Goal: Task Accomplishment & Management: Manage account settings

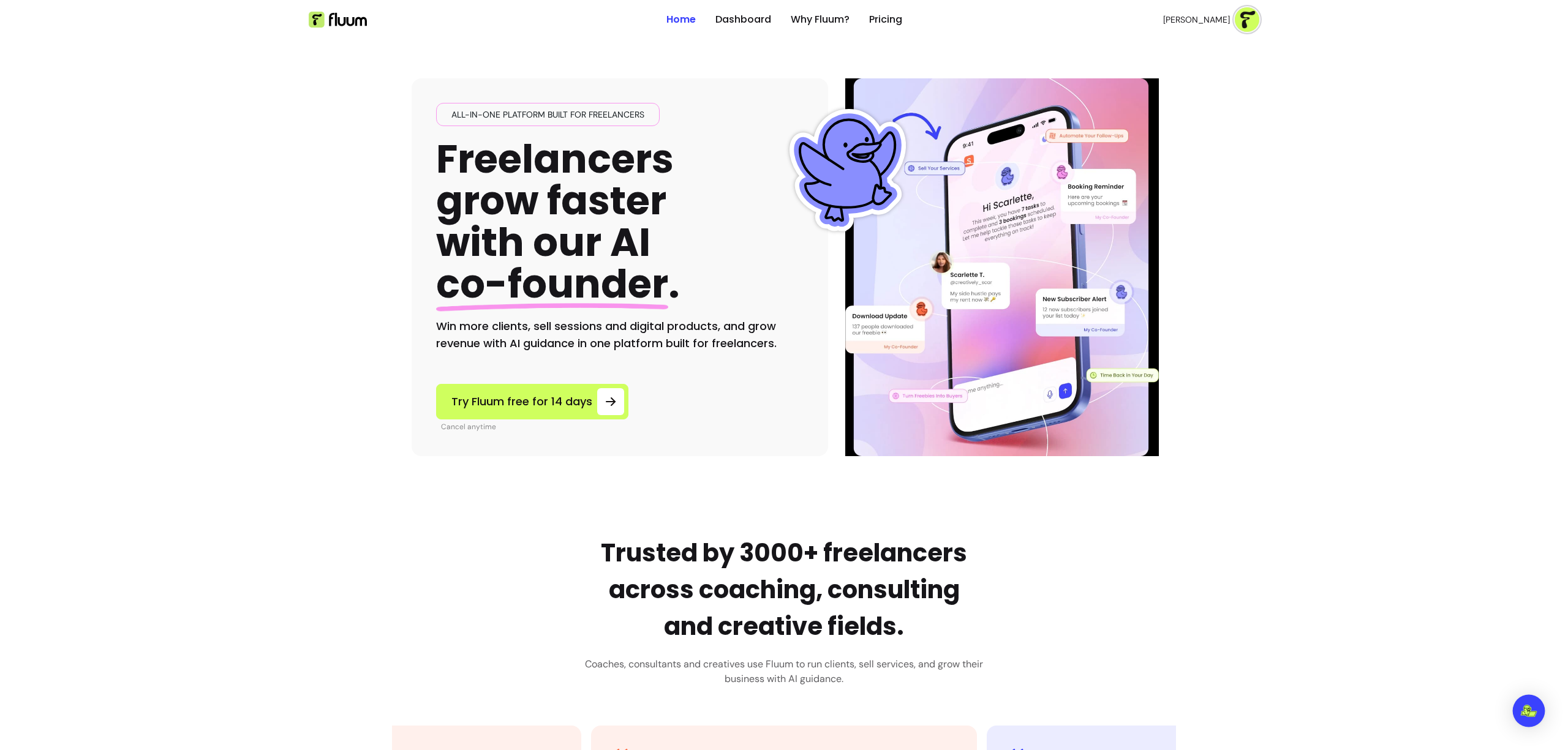
click at [1533, 709] on img "Open Intercom Messenger" at bounding box center [1529, 711] width 16 height 13
click at [749, 21] on link "Dashboard" at bounding box center [743, 20] width 56 height 15
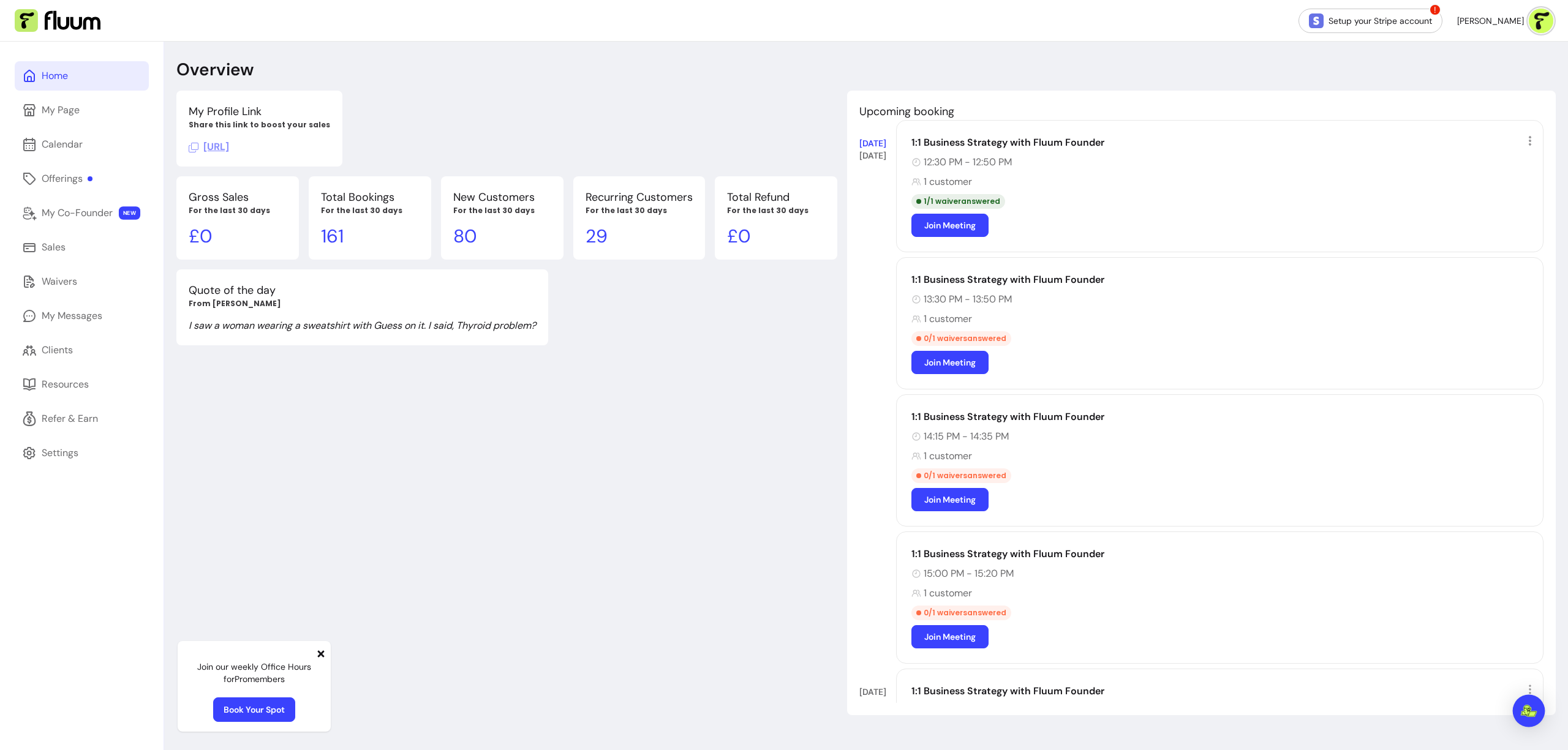
click at [1534, 714] on img "Open Intercom Messenger" at bounding box center [1529, 711] width 16 height 13
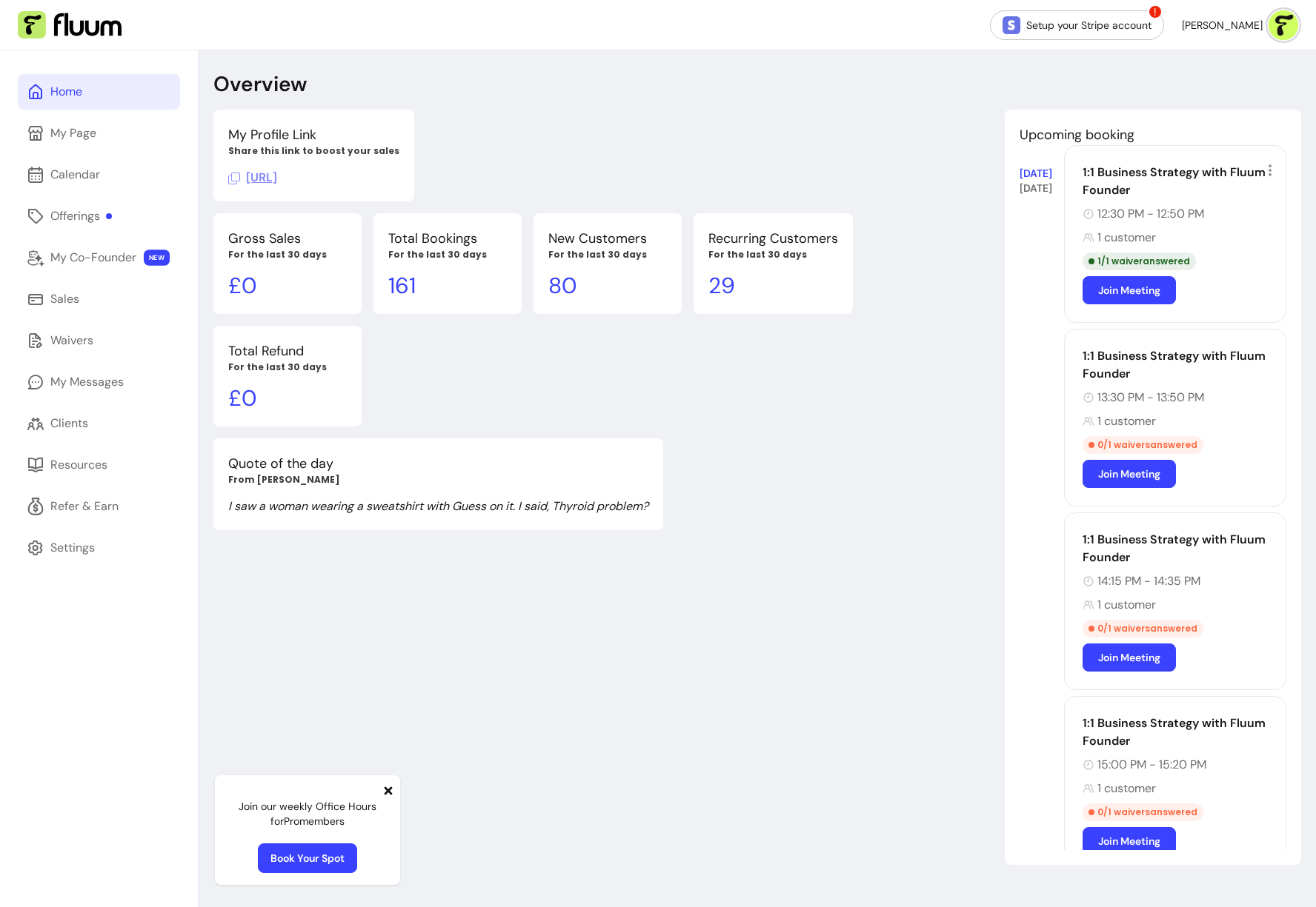
click at [1283, 24] on img at bounding box center [1283, 25] width 29 height 29
click at [1218, 131] on span "Log Out" at bounding box center [1219, 137] width 108 height 15
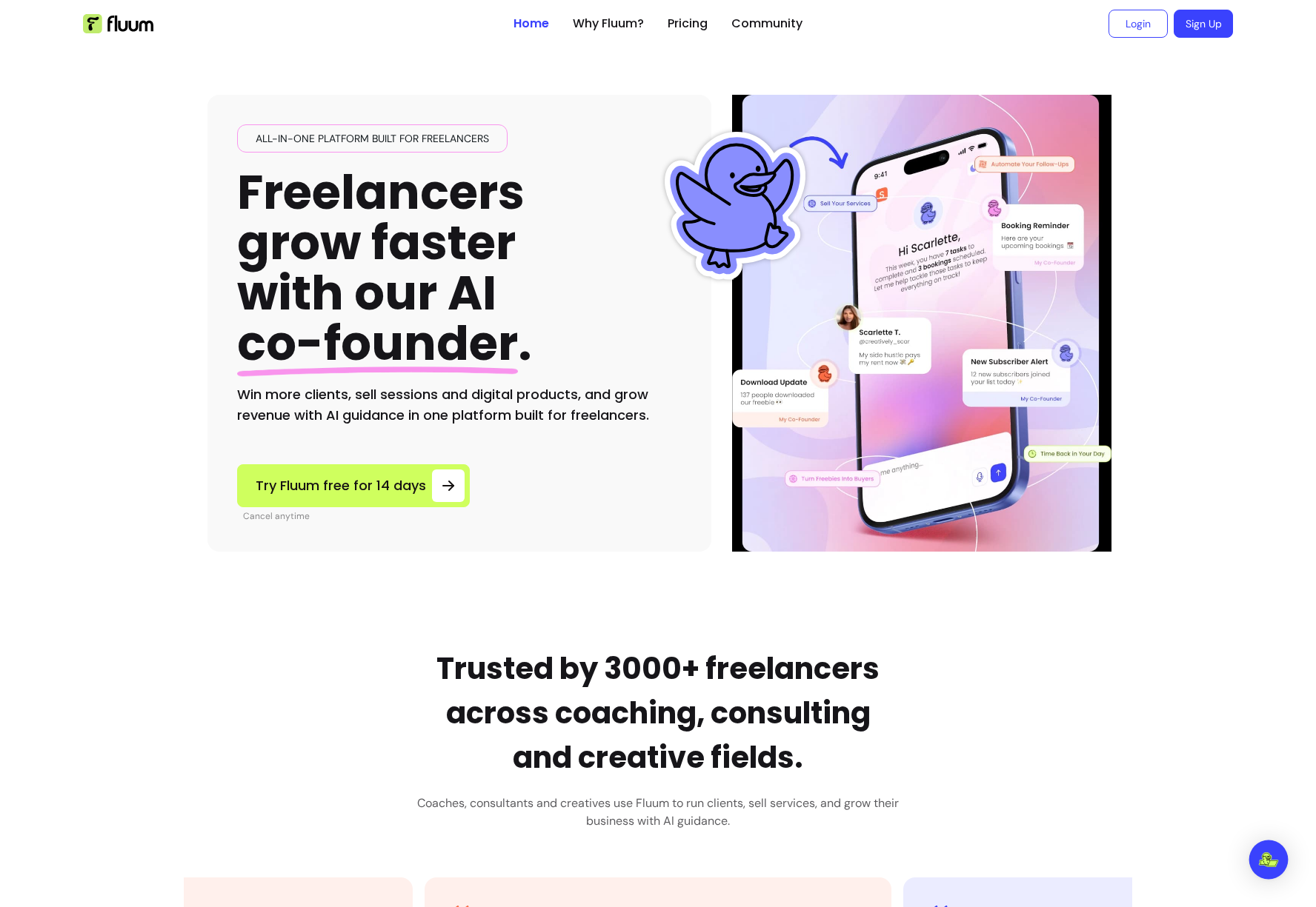
click at [1269, 852] on img "Open Intercom Messenger" at bounding box center [1268, 860] width 19 height 15
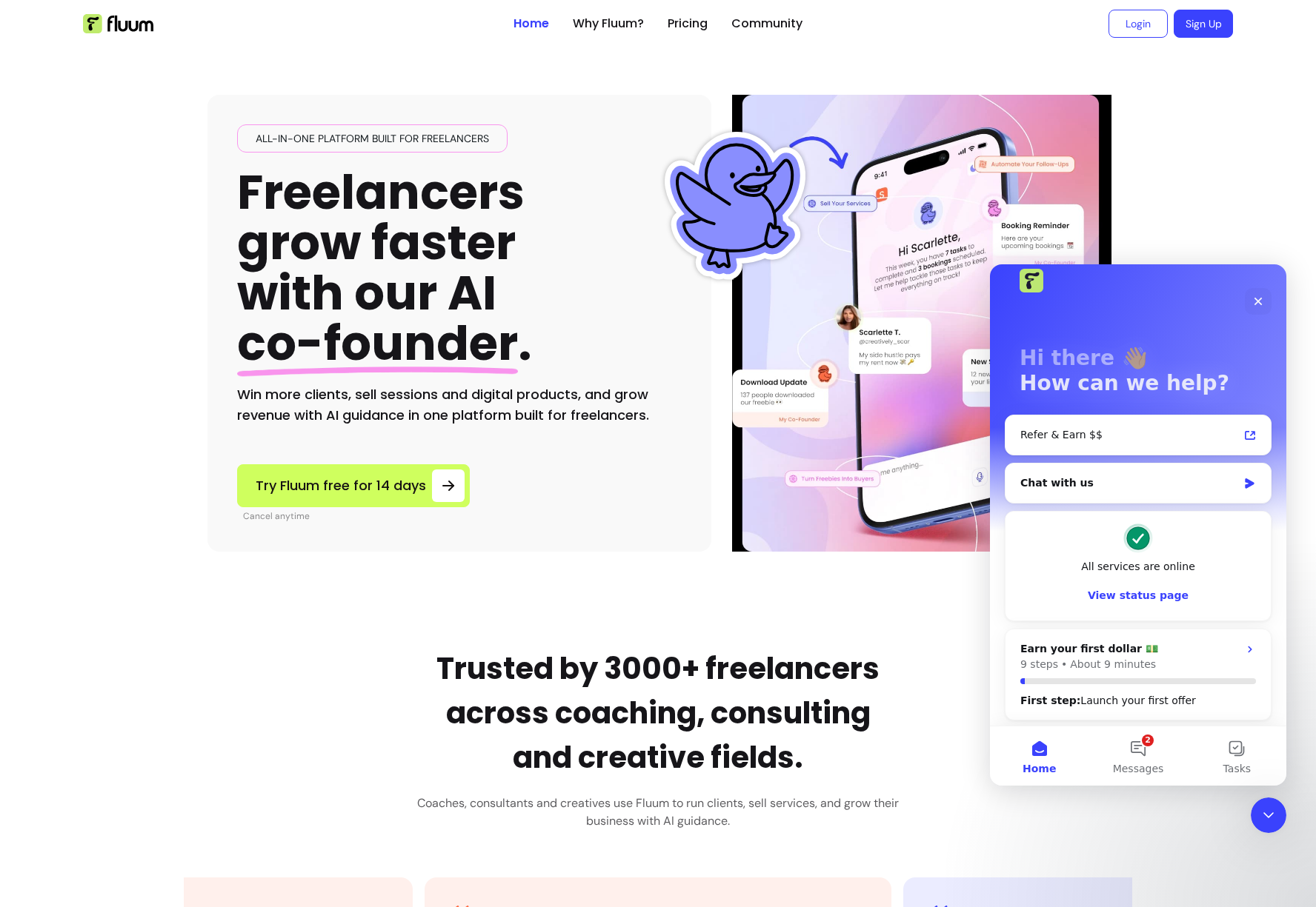
scroll to position [26, 0]
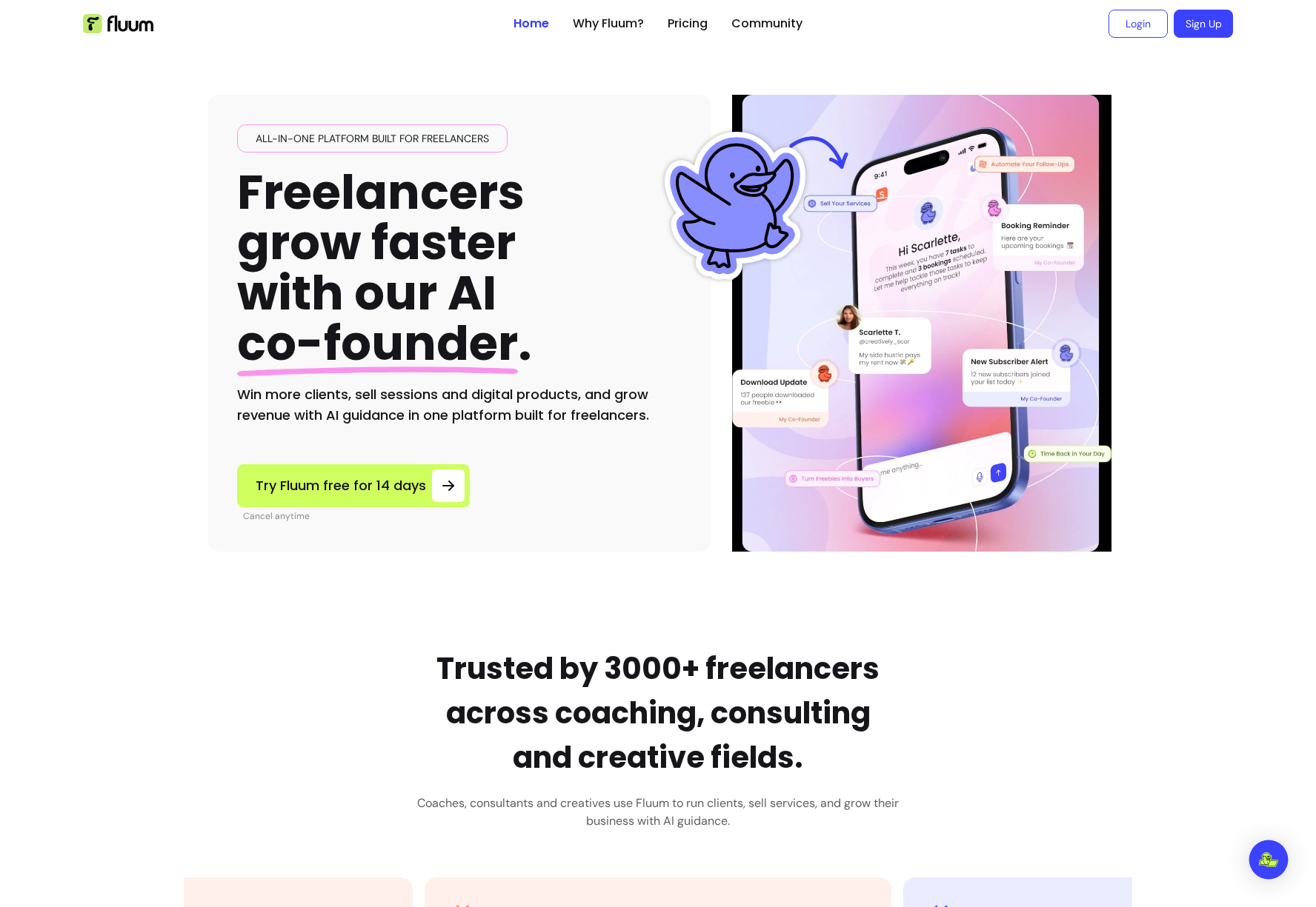
click at [1267, 850] on div "Open Intercom Messenger" at bounding box center [1268, 860] width 39 height 39
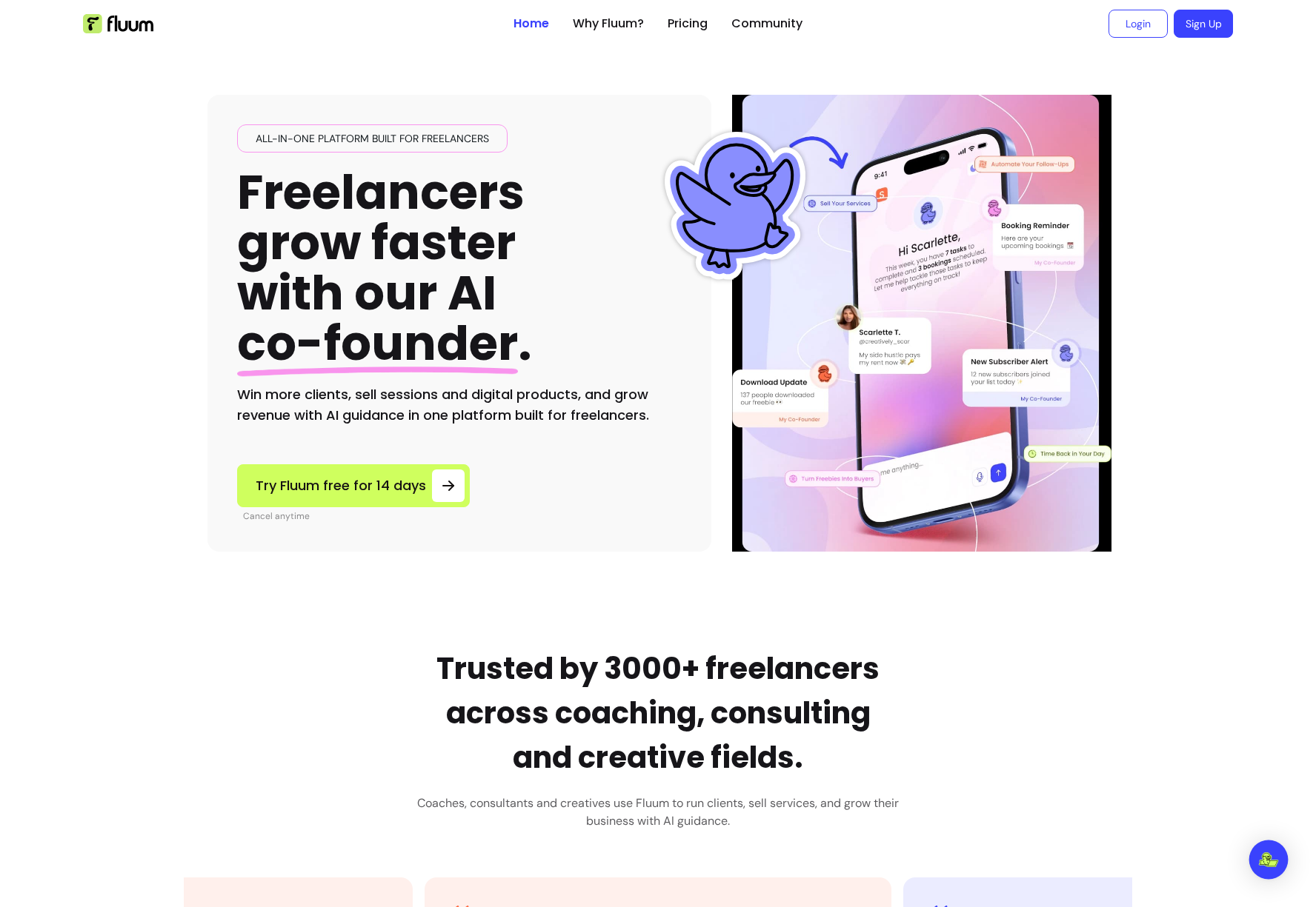
click at [1265, 845] on div "Open Intercom Messenger" at bounding box center [1268, 860] width 39 height 39
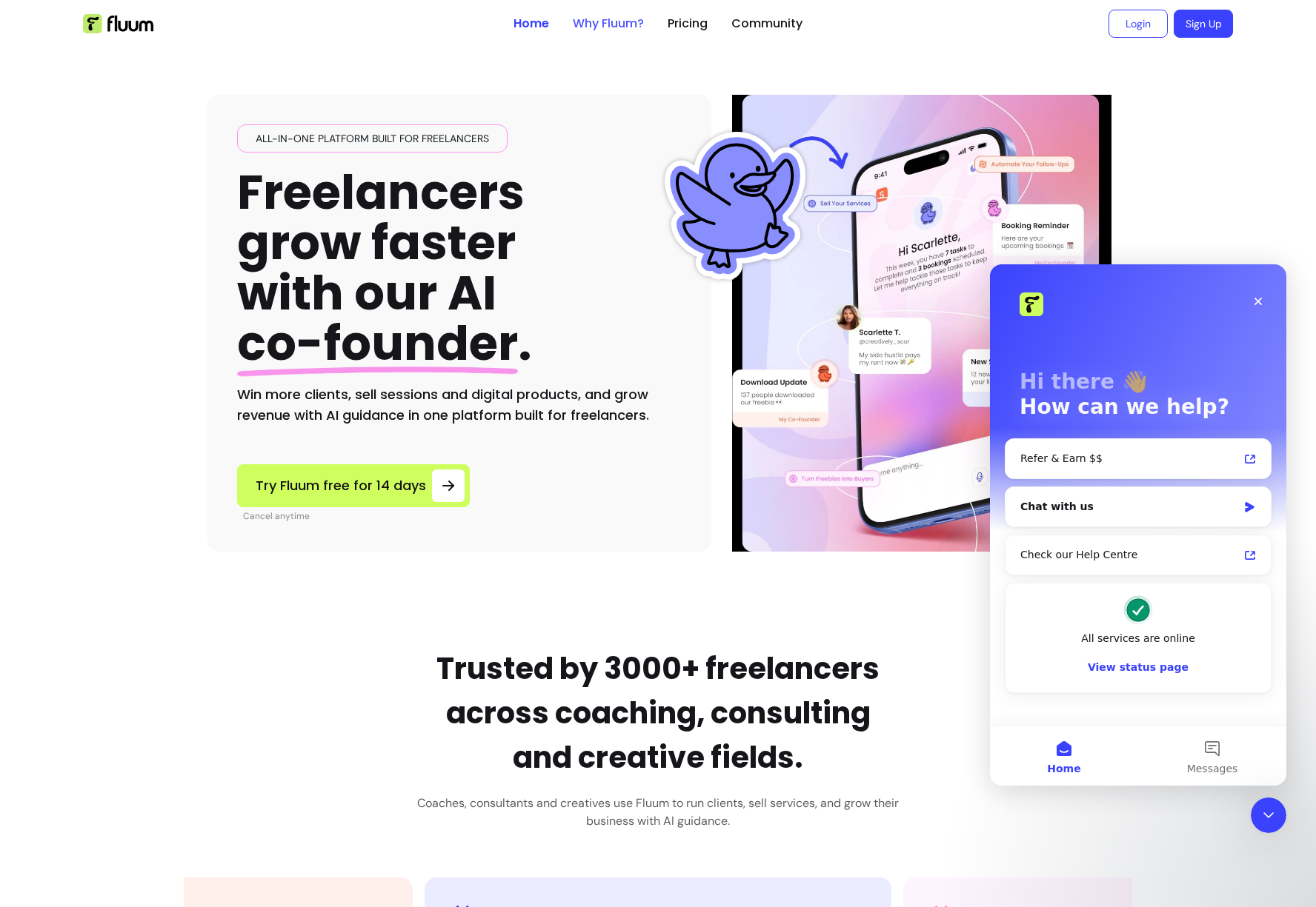
click at [620, 25] on link "Why Fluum?" at bounding box center [608, 24] width 71 height 18
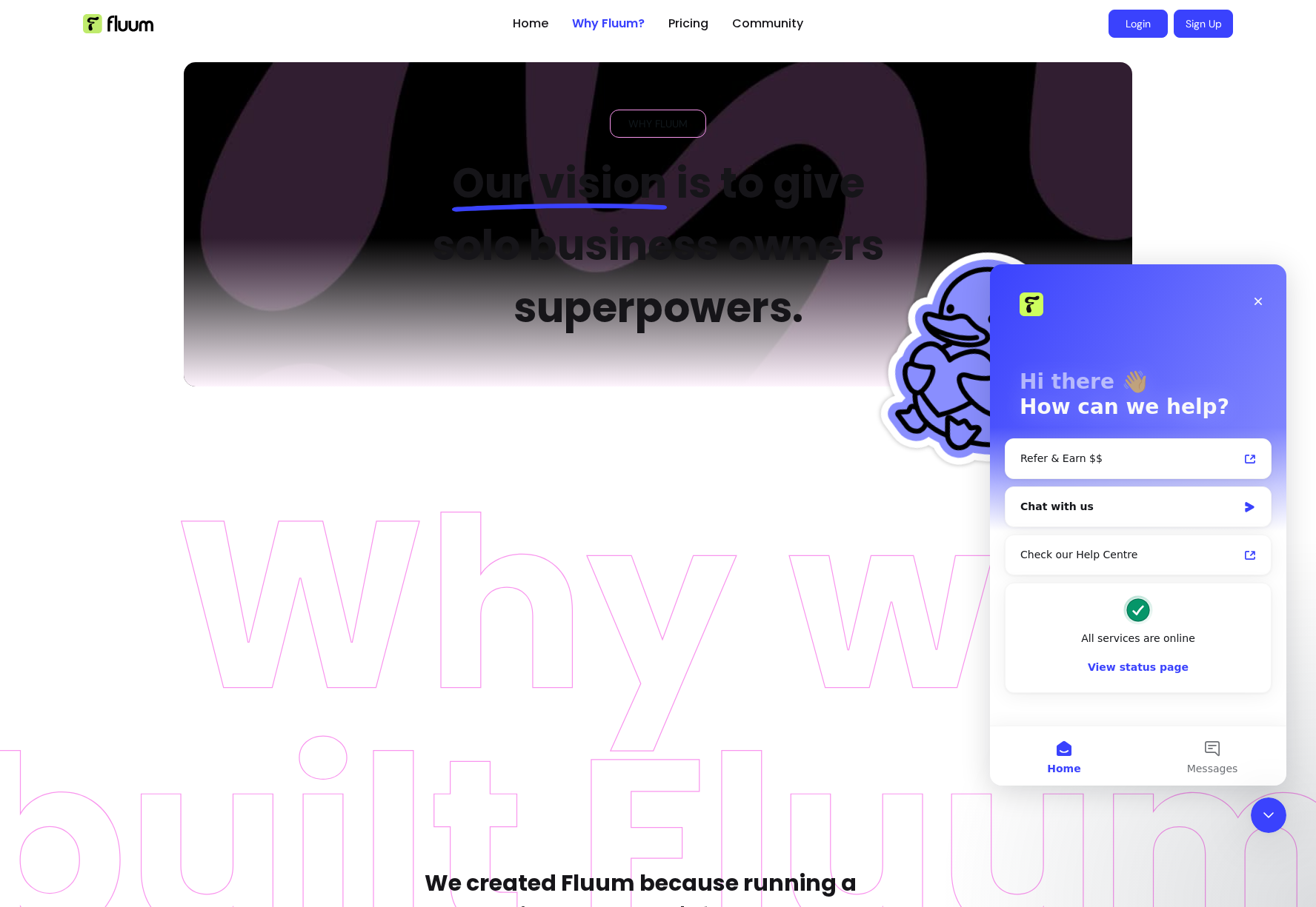
click at [1108, 27] on link "Login" at bounding box center [1137, 24] width 59 height 28
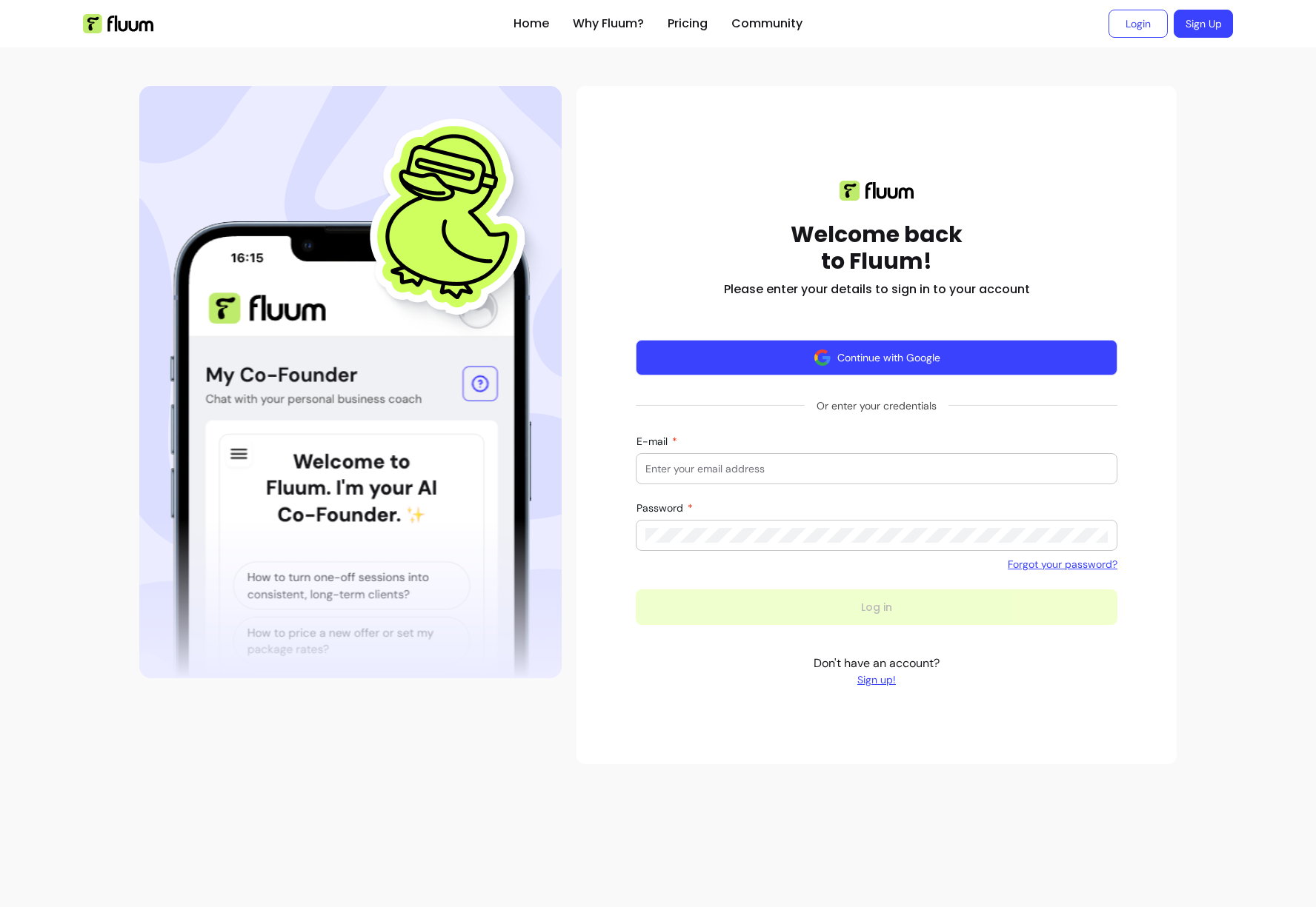
click at [892, 365] on button "Continue with Google" at bounding box center [876, 357] width 482 height 35
